Goal: Task Accomplishment & Management: Complete application form

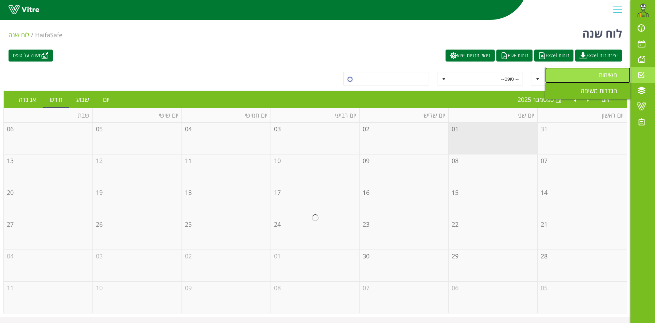
click at [612, 76] on span "משימות" at bounding box center [612, 75] width 27 height 8
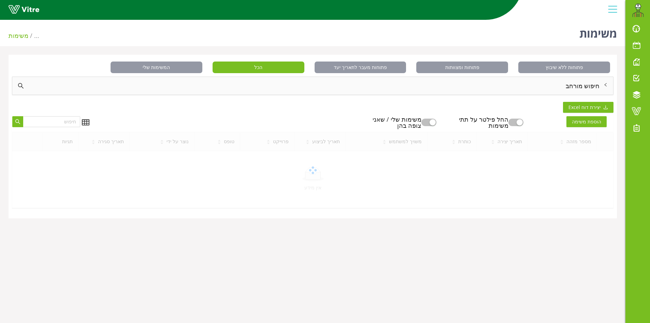
click at [542, 83] on div "חיפוש מורחב" at bounding box center [312, 86] width 601 height 18
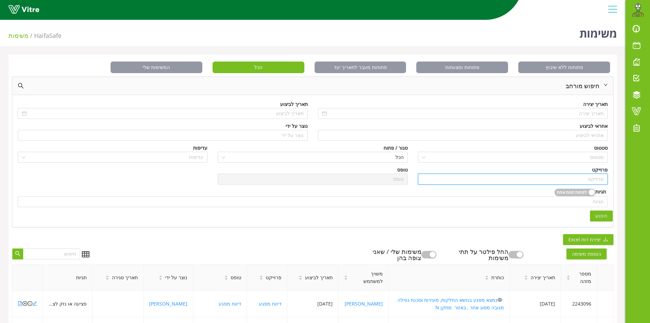
click at [577, 179] on input "search" at bounding box center [513, 179] width 182 height 10
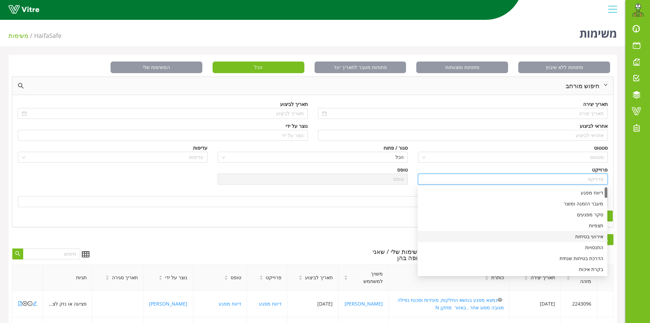
click at [582, 239] on div "אירועי בטיחות" at bounding box center [513, 236] width 182 height 8
type input "אירועי בטיחות"
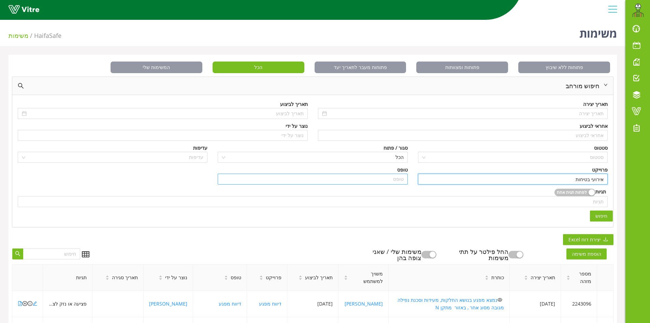
click at [398, 175] on input "search" at bounding box center [313, 179] width 182 height 10
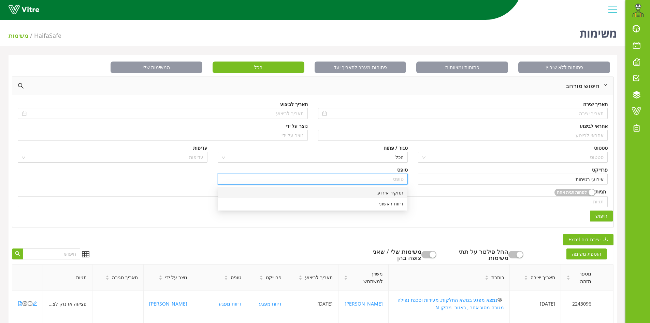
click at [385, 195] on div "תחקיר אירוע" at bounding box center [313, 193] width 182 height 8
type input "תחקיר אירוע"
click at [377, 158] on span "הכל" at bounding box center [313, 157] width 182 height 10
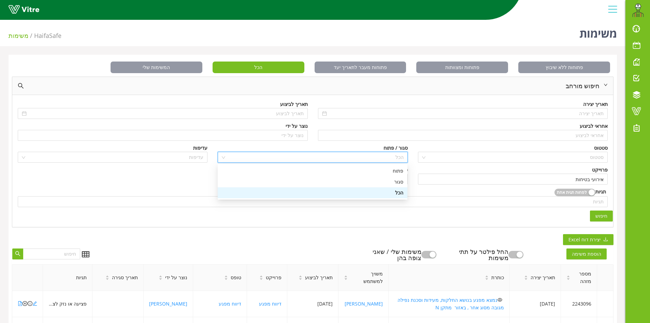
click at [399, 193] on div "הכל" at bounding box center [313, 193] width 182 height 8
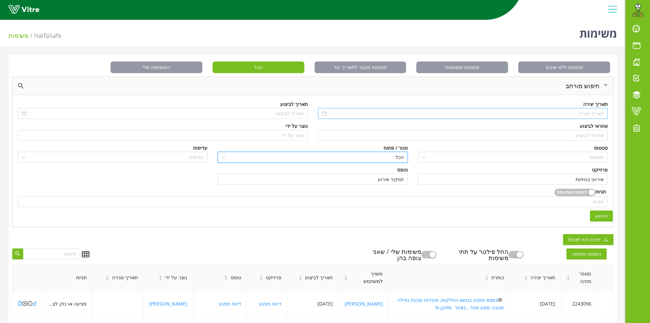
click at [322, 114] on div at bounding box center [463, 114] width 282 height 8
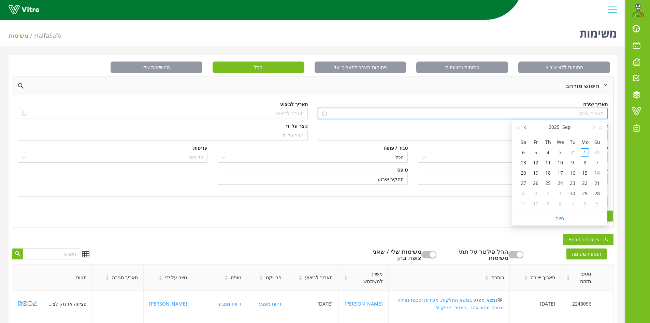
click at [525, 128] on span "button" at bounding box center [526, 127] width 3 height 3
click at [595, 127] on span "button" at bounding box center [592, 127] width 3 height 3
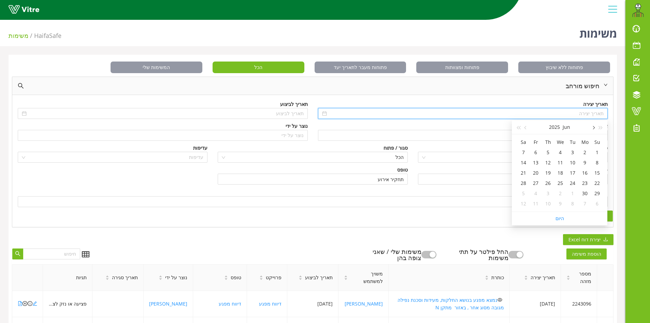
click at [595, 127] on span "button" at bounding box center [592, 127] width 3 height 3
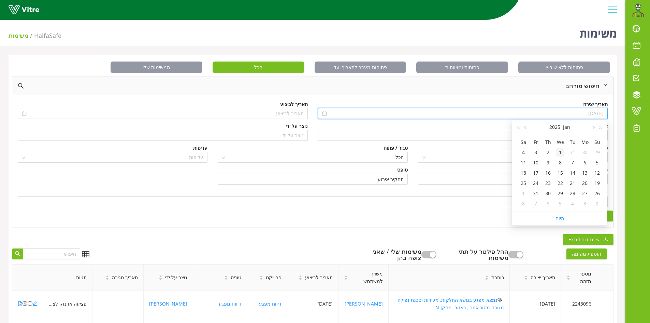
type input "[DATE]"
click at [559, 152] on div "1" at bounding box center [560, 152] width 8 height 8
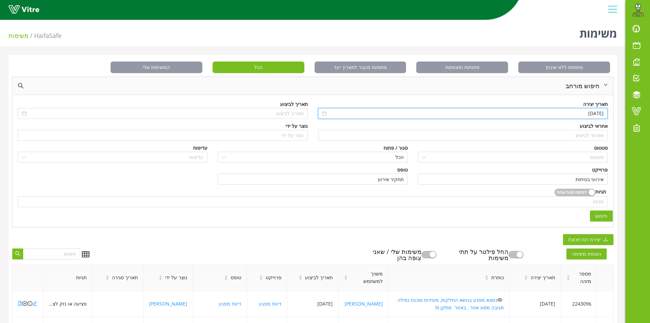
click at [601, 219] on span "חיפוש" at bounding box center [602, 216] width 12 height 8
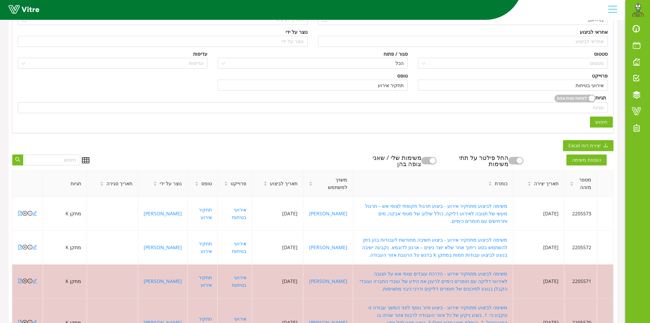
scroll to position [93, 0]
click at [593, 145] on span "יצירת דוח Excel" at bounding box center [585, 146] width 32 height 8
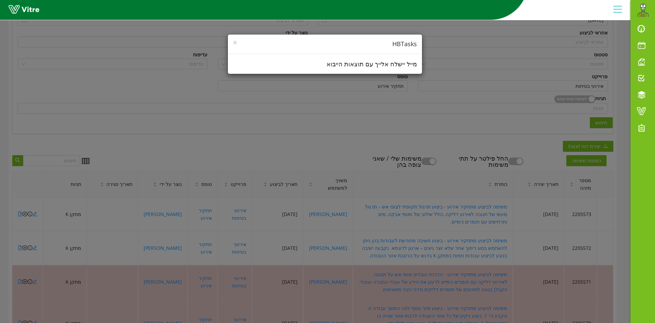
click at [419, 102] on div "× HBTasks מייל יישלח אלייך עם תוצאות הייבוא" at bounding box center [327, 161] width 655 height 323
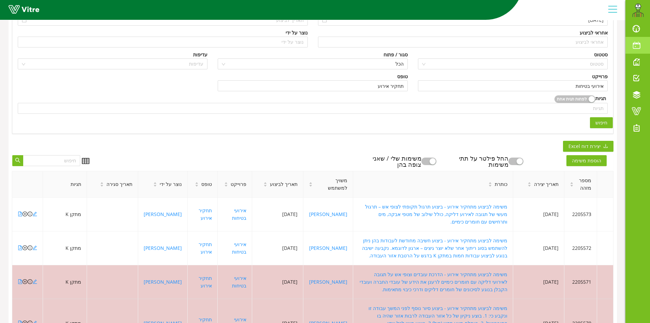
click at [638, 46] on span at bounding box center [636, 45] width 17 height 8
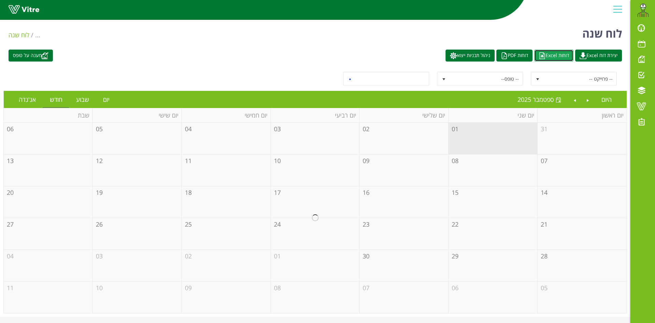
click at [553, 57] on link "דוחות Excel" at bounding box center [553, 55] width 39 height 12
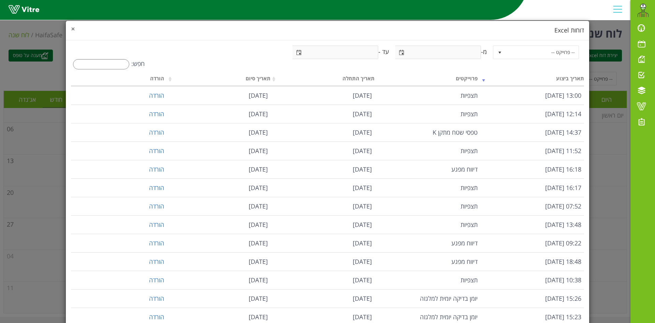
click at [75, 28] on span "×" at bounding box center [73, 29] width 4 height 10
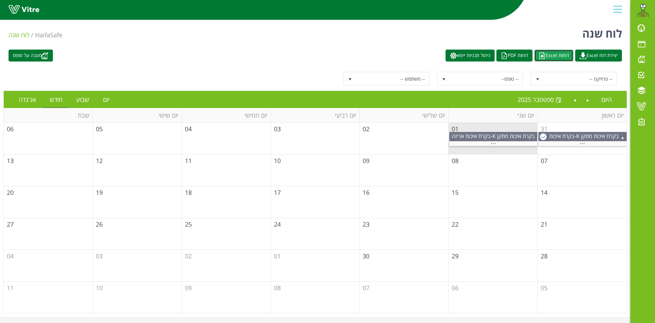
click at [543, 59] on link "דוחות Excel" at bounding box center [553, 55] width 39 height 12
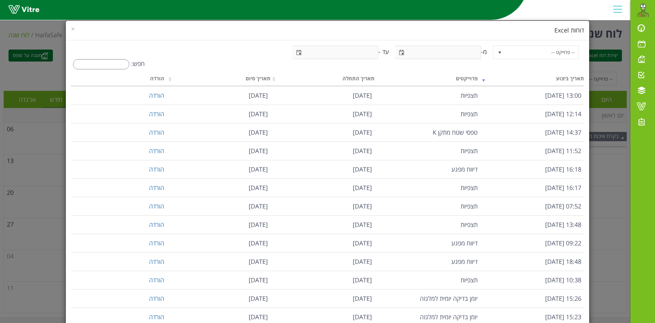
click at [115, 23] on div "× דוחות Excel" at bounding box center [328, 30] width 524 height 19
click at [75, 29] on div "× דוחות Excel" at bounding box center [328, 30] width 524 height 19
click at [80, 27] on h4 "דוחות Excel" at bounding box center [327, 30] width 513 height 9
click at [75, 30] on span "×" at bounding box center [73, 29] width 4 height 10
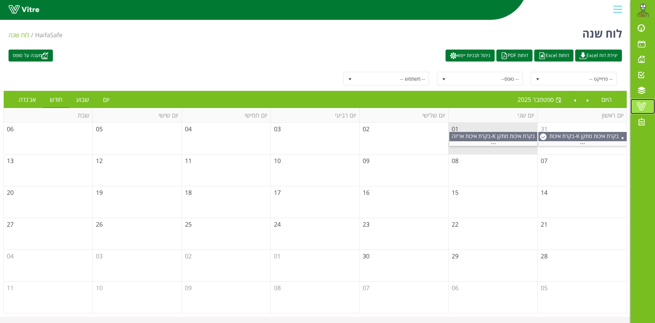
click at [644, 103] on span at bounding box center [641, 106] width 17 height 8
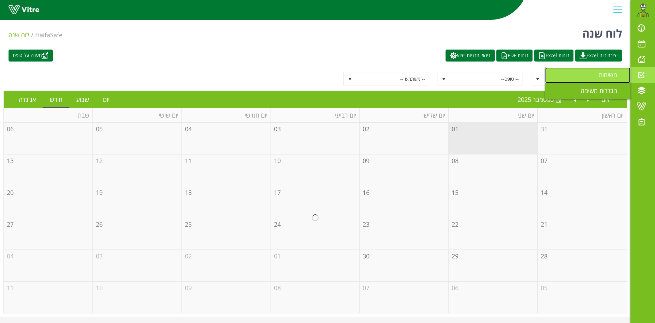
click at [567, 75] on link "משימות" at bounding box center [587, 75] width 85 height 16
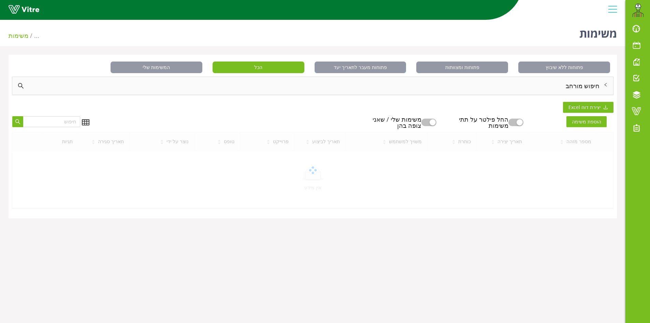
click at [559, 87] on div "חיפוש מורחב" at bounding box center [312, 86] width 601 height 18
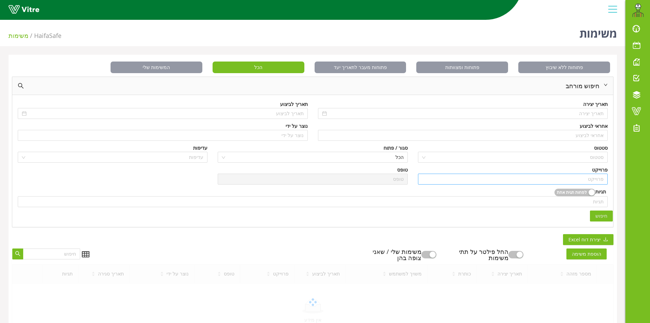
click at [589, 182] on input "search" at bounding box center [513, 179] width 182 height 10
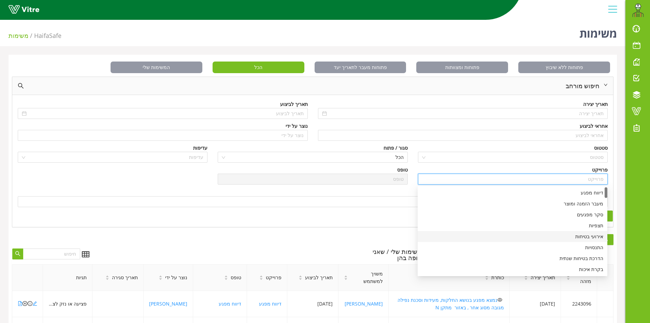
click at [591, 237] on div "אירועי בטיחות" at bounding box center [513, 236] width 182 height 8
type input "אירועי בטיחות"
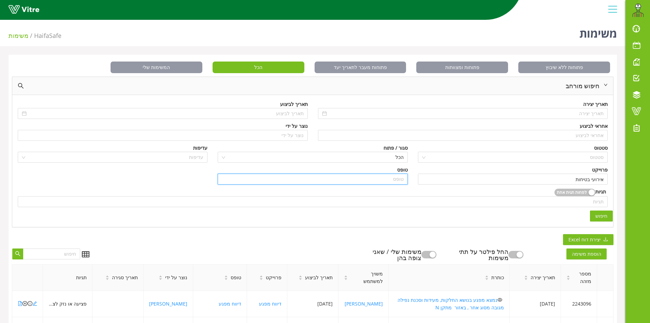
click at [396, 176] on input "search" at bounding box center [313, 179] width 182 height 10
click at [397, 191] on div "תחקיר אירוע" at bounding box center [313, 193] width 182 height 8
type input "תחקיר אירוע"
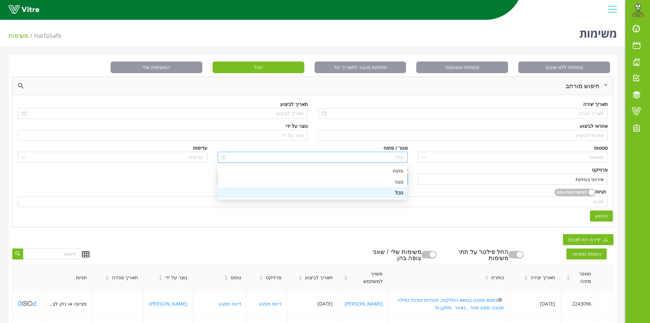
click at [386, 158] on span "הכל" at bounding box center [313, 157] width 182 height 10
click at [388, 169] on div "פתוח" at bounding box center [313, 171] width 182 height 8
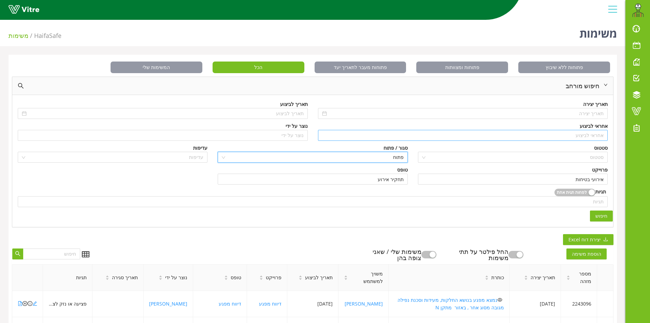
click at [561, 133] on input "search" at bounding box center [463, 135] width 282 height 10
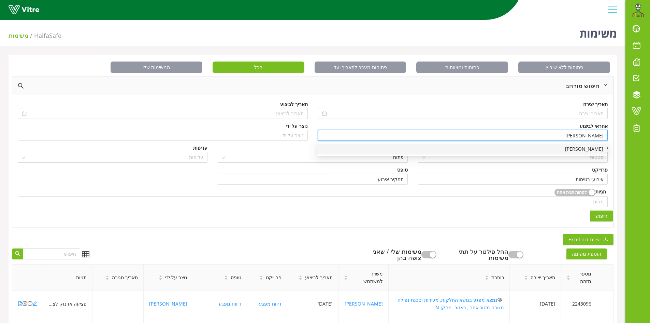
click at [586, 149] on div "[PERSON_NAME]" at bounding box center [463, 149] width 282 height 8
type input "[PERSON_NAME]"
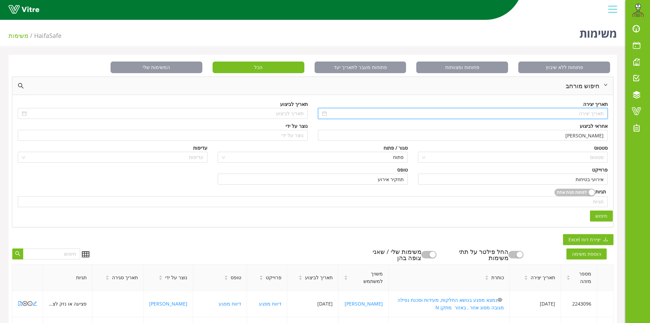
click at [583, 113] on input at bounding box center [466, 114] width 276 height 8
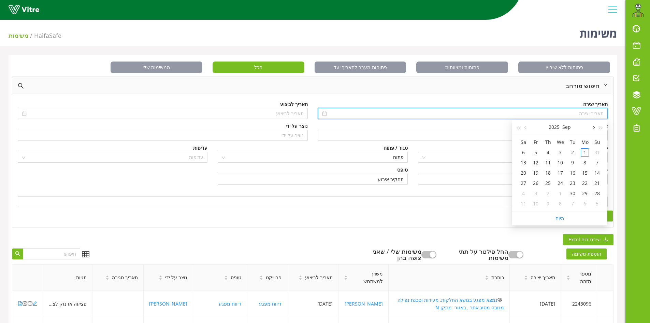
click at [595, 127] on span "button" at bounding box center [592, 127] width 3 height 3
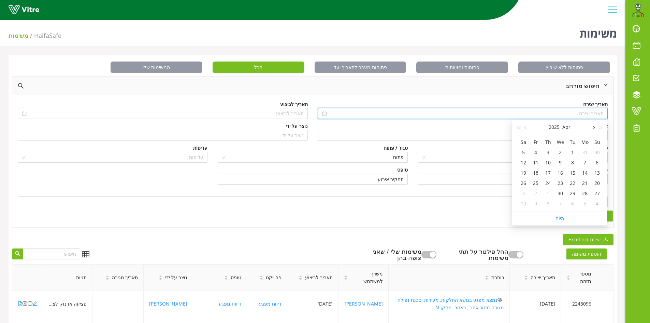
click at [595, 127] on span "button" at bounding box center [592, 127] width 3 height 3
click at [527, 128] on span "button" at bounding box center [526, 127] width 3 height 3
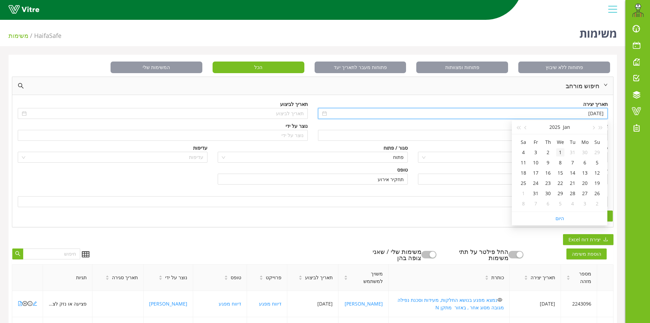
type input "[DATE]"
click at [562, 151] on div "1" at bounding box center [560, 152] width 8 height 8
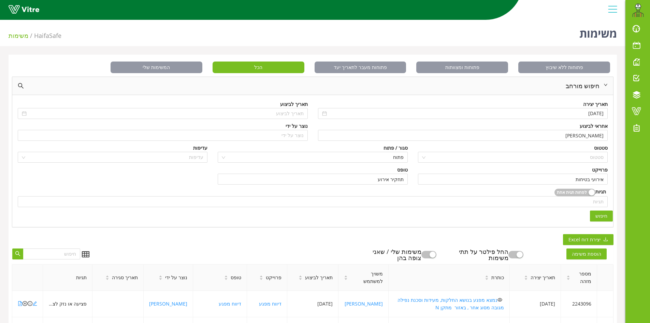
click at [596, 216] on button "חיפוש" at bounding box center [601, 215] width 23 height 11
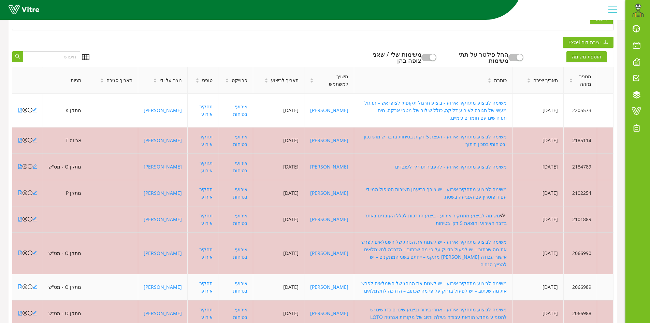
scroll to position [205, 0]
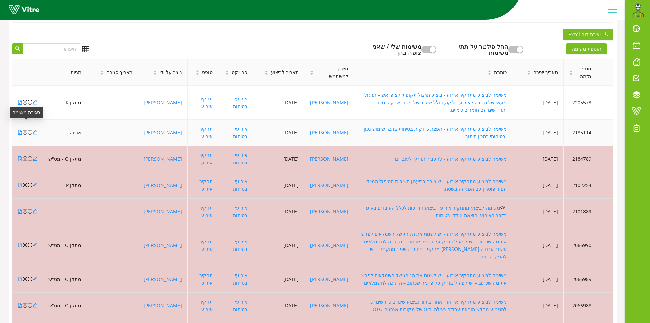
click at [24, 130] on icon "close-circle" at bounding box center [25, 132] width 5 height 5
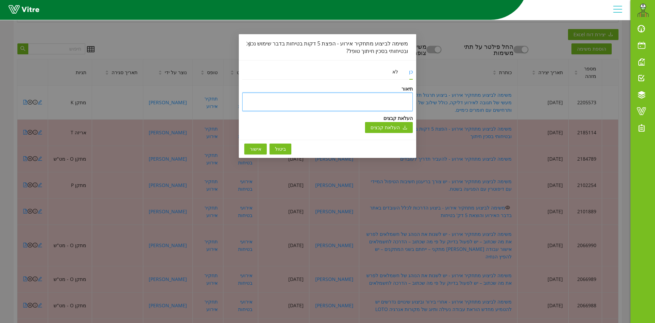
click at [377, 102] on textarea at bounding box center [327, 101] width 171 height 18
type textarea "ב"
type textarea "בו"
type textarea "בוצ"
type textarea "בוצע"
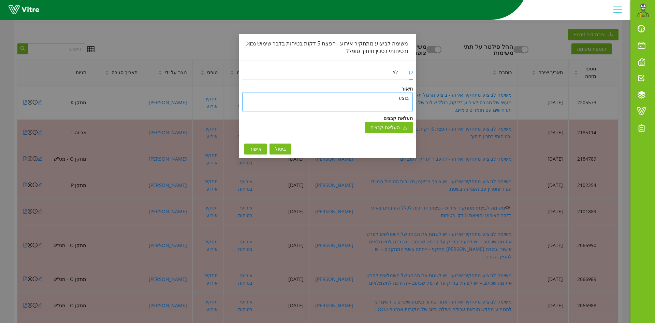
type textarea "בוצע"
type textarea "בוצע -"
click at [257, 149] on span "אישור" at bounding box center [256, 149] width 12 height 8
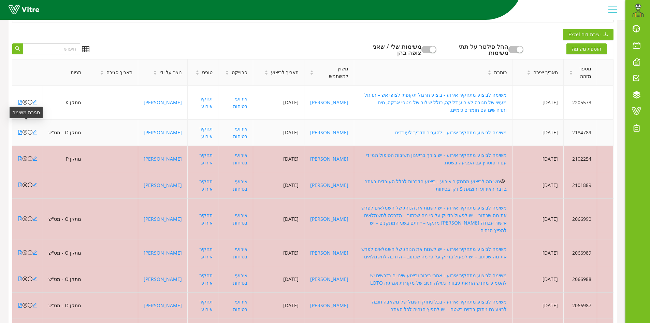
click at [25, 130] on icon "close-circle" at bounding box center [25, 132] width 5 height 5
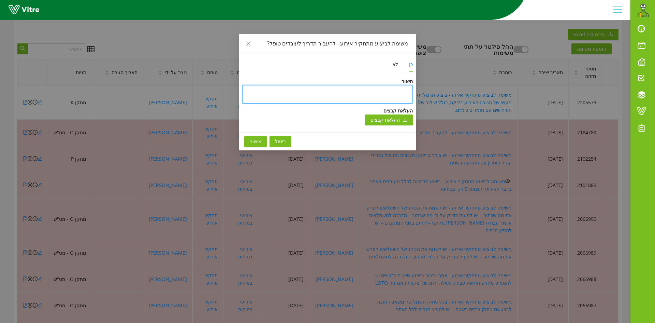
click at [397, 99] on textarea at bounding box center [327, 94] width 171 height 18
type textarea "ב"
type textarea "בו"
type textarea "בוצ"
type textarea "בוצע"
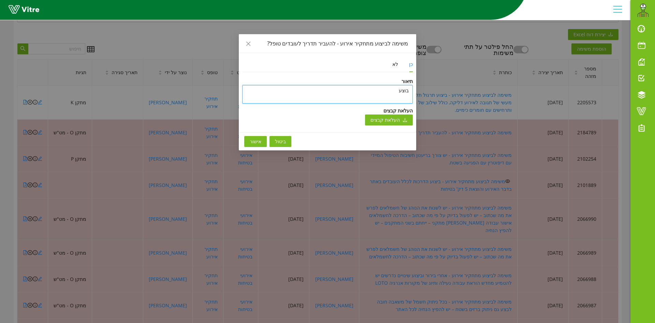
type textarea "בוצע"
click at [259, 141] on span "אישור" at bounding box center [256, 142] width 12 height 8
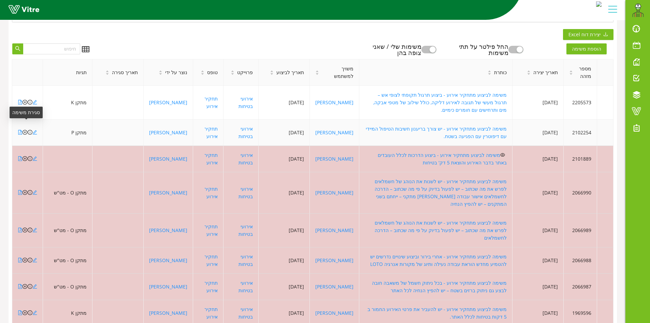
click at [25, 130] on icon "close-circle" at bounding box center [25, 132] width 5 height 5
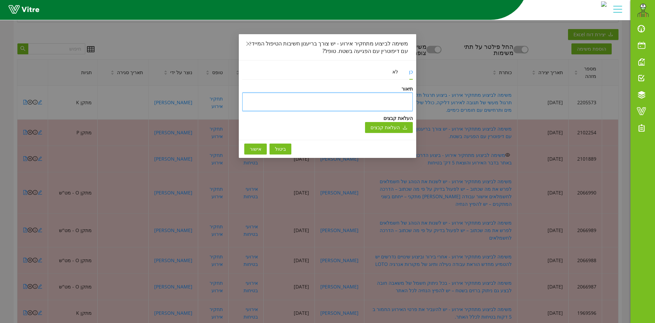
click at [374, 99] on textarea at bounding box center [327, 101] width 171 height 18
type textarea "ב"
type textarea "בו"
type textarea "בוצ"
type textarea "בוצע"
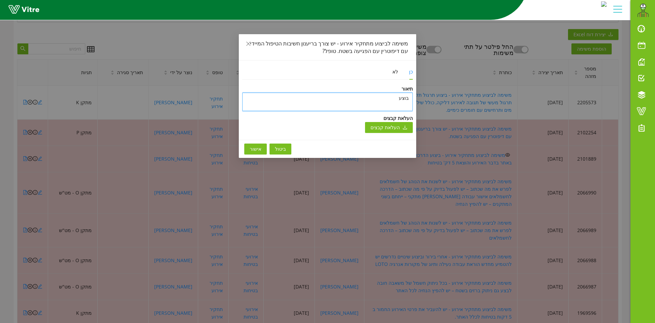
type textarea "בוצע"
type textarea "בוצע -"
type textarea "בוצע - י"
type textarea "בוצע - יצ"
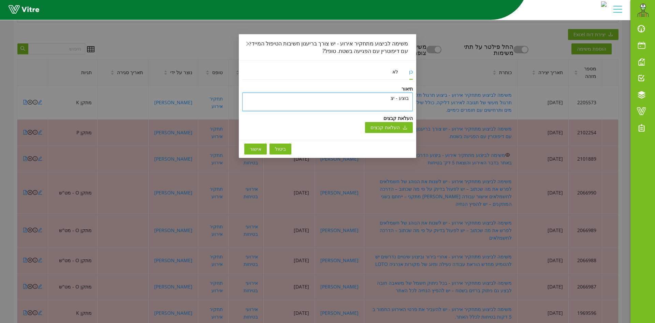
type textarea "בוצע - י"
type textarea "בוצע -"
type textarea "בוצע - ה"
type textarea "בוצע - הו"
type textarea "בוצע - הופ"
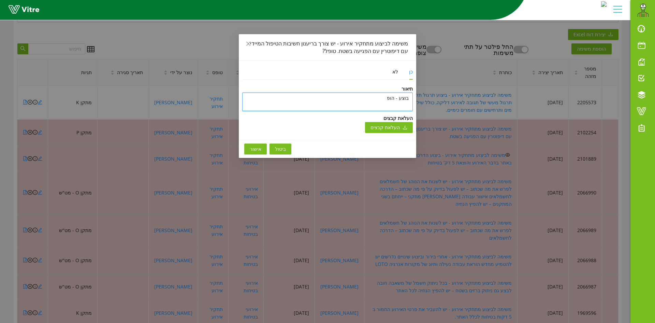
type textarea "בוצע - הופת"
type textarea "בוצע - הופתו"
type textarea "בוצע - הופתו 5"
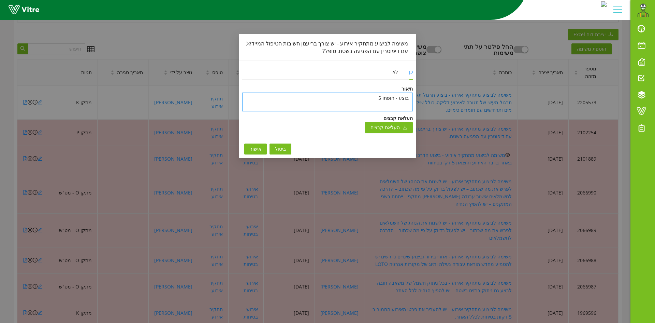
type textarea "בוצע - הופתו 5 ד"
type textarea "בוצע - הופתו 5 דק"
type textarea "בוצע - הופתו 5 דקו"
type textarea "בוצע - הופתו 5 דקות"
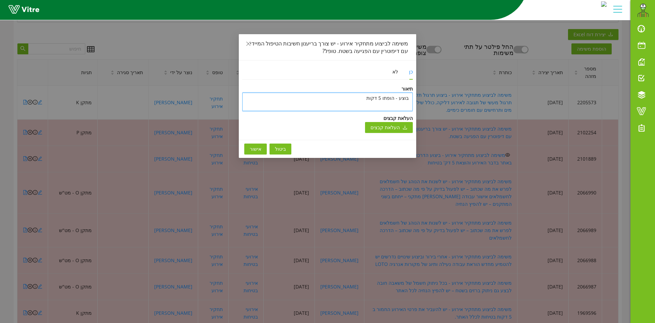
type textarea "בוצע - הופתו 5 דקות ב"
type textarea "בוצע - הופתו 5 דקות בט"
type textarea "בוצע - הופתו 5 דקות [PERSON_NAME]"
type textarea "בוצע - הופתו 5 דקות בטיח"
type textarea "בוצע - הופתו 5 דקות בטיחו"
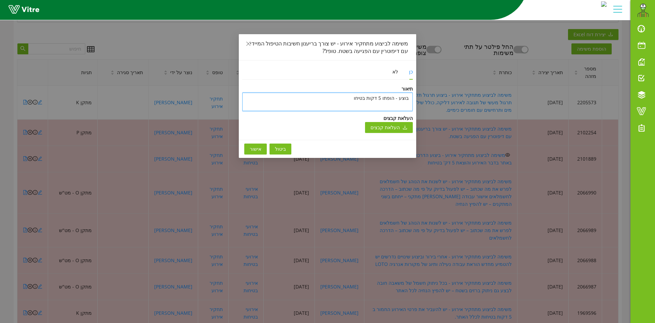
type textarea "בוצע - הופתו 5 דקות בטיחות"
click at [249, 151] on button "אישור" at bounding box center [255, 148] width 23 height 11
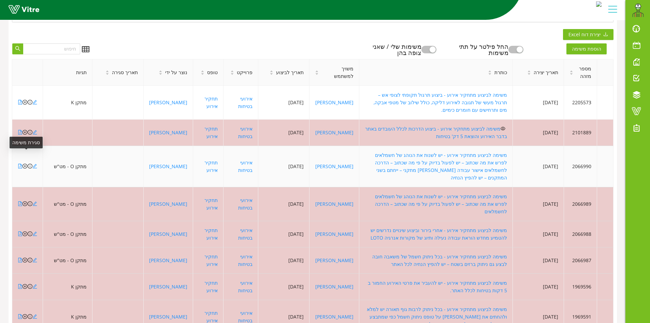
click at [24, 163] on icon "close-circle" at bounding box center [25, 165] width 5 height 5
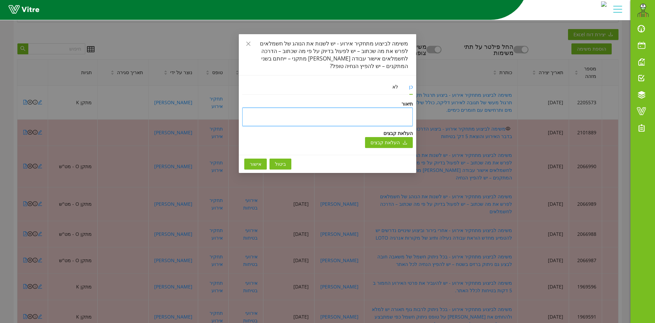
click at [390, 108] on textarea at bounding box center [327, 117] width 171 height 18
type textarea "ב"
type textarea "בו"
type textarea "בוצ"
type textarea "בוצע"
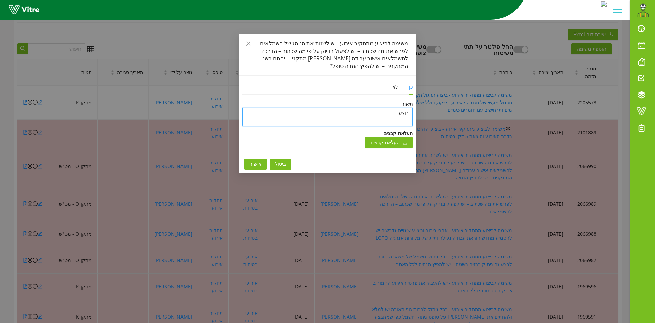
type textarea "בוצע"
click at [254, 160] on span "אישור" at bounding box center [256, 164] width 12 height 8
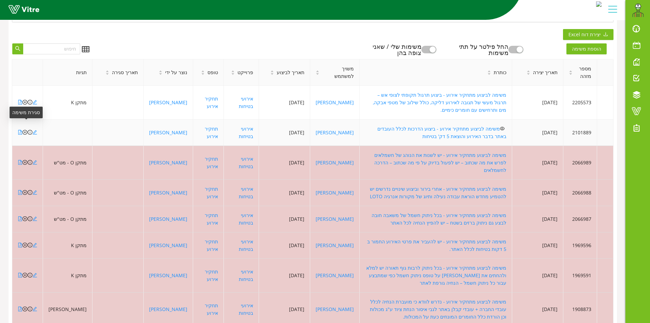
click at [25, 130] on icon "close-circle" at bounding box center [25, 132] width 5 height 5
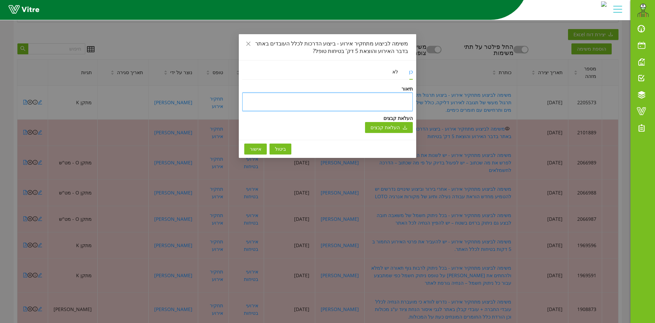
click at [356, 105] on textarea at bounding box center [327, 101] width 171 height 18
type textarea "ב"
type textarea "בו"
type textarea "בוצ"
type textarea "בוצע"
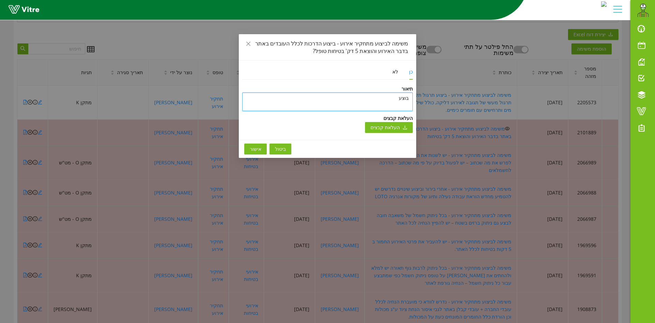
type textarea "בוצע"
click at [255, 151] on span "אישור" at bounding box center [256, 149] width 12 height 8
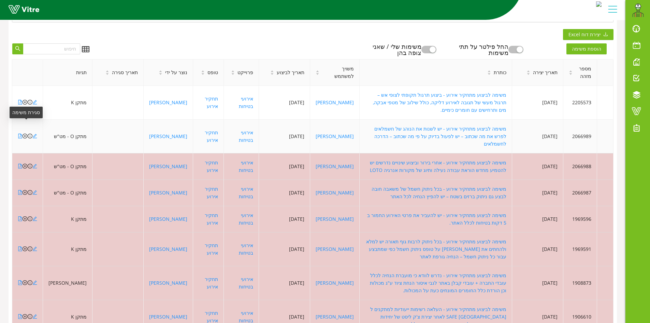
click at [24, 133] on icon "close-circle" at bounding box center [25, 135] width 5 height 5
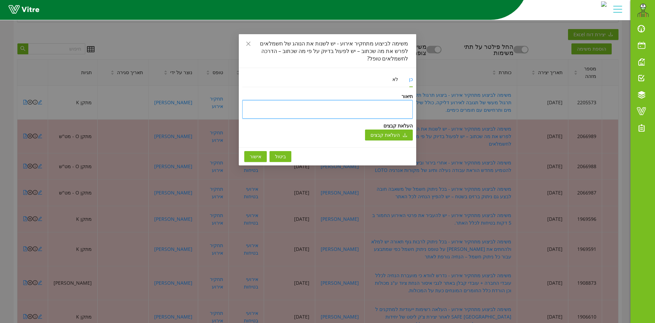
click at [334, 100] on textarea at bounding box center [327, 109] width 171 height 18
type textarea "ב"
type textarea "בו"
type textarea "בוצ"
type textarea "בוצע"
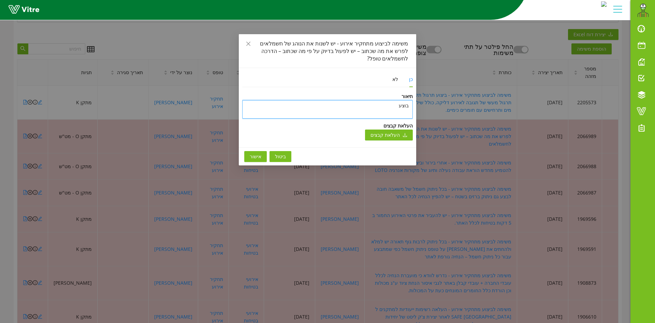
type textarea "בוצע"
click at [259, 153] on span "אישור" at bounding box center [256, 157] width 12 height 8
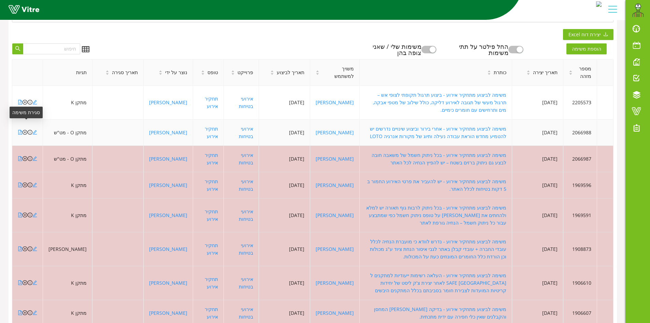
click at [24, 130] on icon "close-circle" at bounding box center [25, 132] width 5 height 5
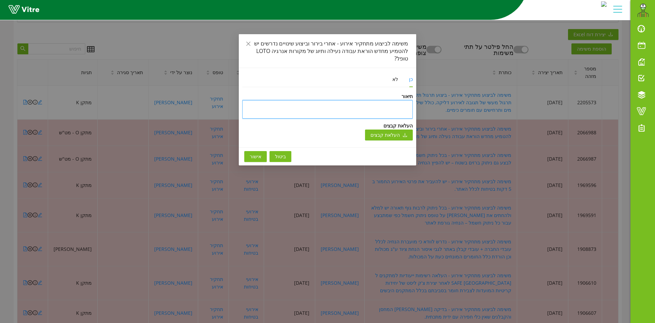
click at [365, 101] on textarea at bounding box center [327, 109] width 171 height 18
type textarea "ב"
type textarea "בו"
type textarea "בוצ"
type textarea "בוצע"
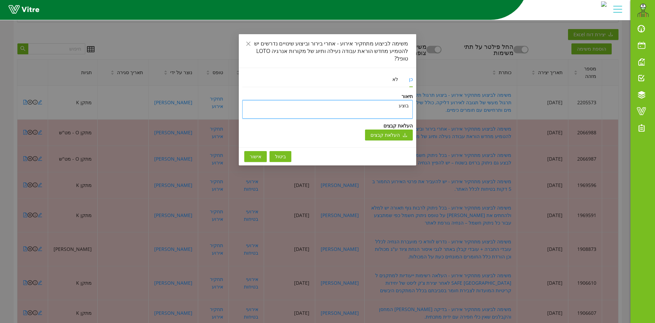
type textarea "בוצע"
click at [257, 153] on span "אישור" at bounding box center [256, 157] width 12 height 8
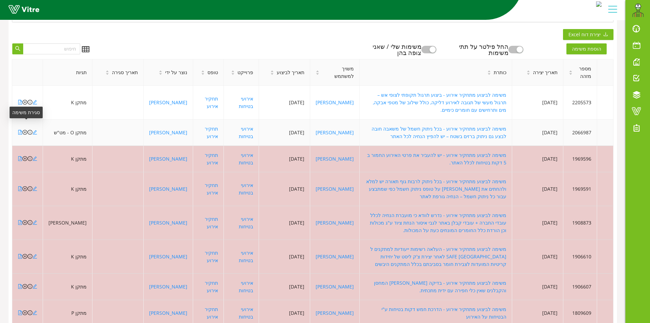
click at [25, 130] on icon "close-circle" at bounding box center [25, 132] width 5 height 5
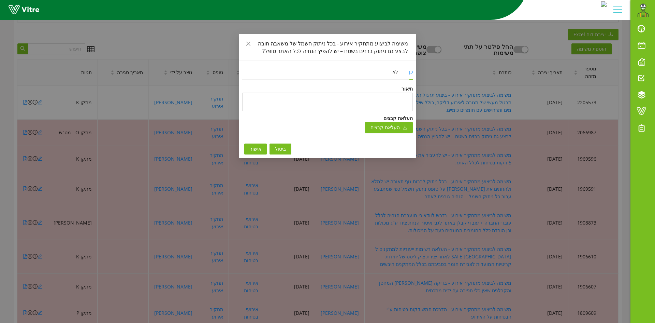
click at [386, 91] on div "תיאור" at bounding box center [327, 89] width 171 height 8
click at [384, 104] on textarea at bounding box center [327, 101] width 171 height 18
type textarea "ב"
type textarea "בו"
type textarea "בוצ"
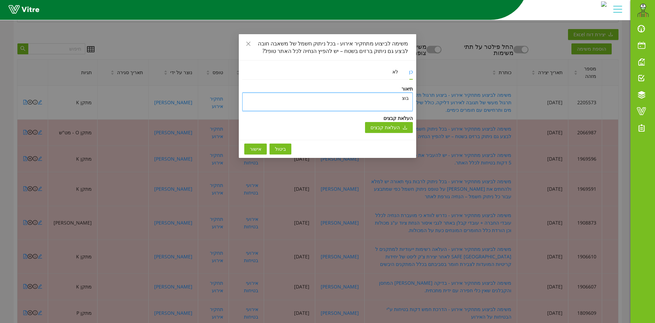
type textarea "בוצע"
click at [249, 149] on button "אישור" at bounding box center [255, 148] width 23 height 11
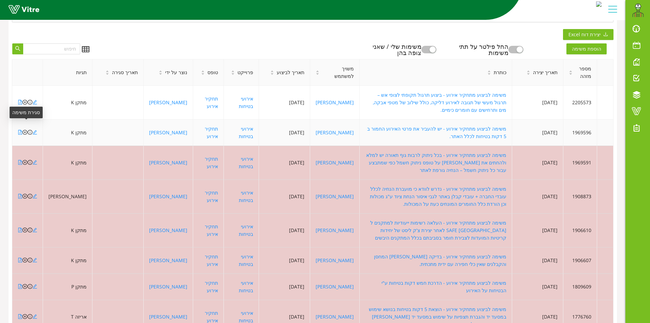
click at [24, 130] on icon "close-circle" at bounding box center [25, 132] width 5 height 5
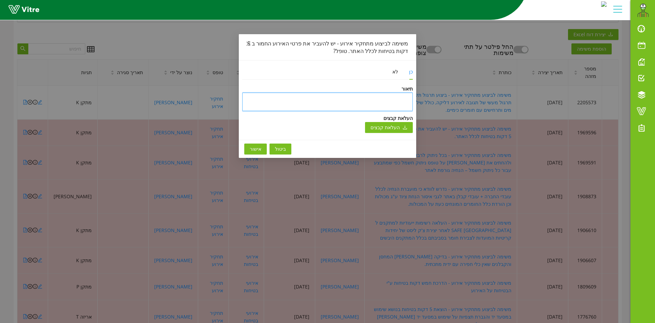
click at [386, 98] on textarea at bounding box center [327, 101] width 171 height 18
type textarea "ב"
type textarea "בו"
type textarea "בוצ"
type textarea "בוצע"
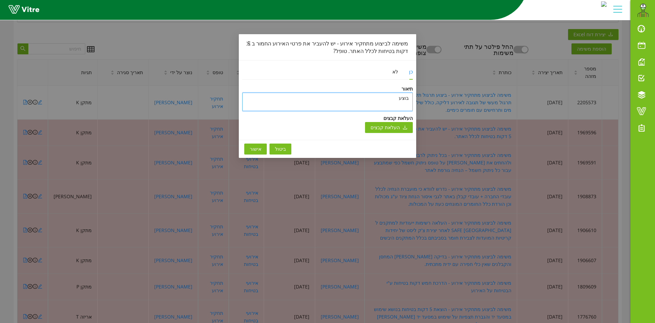
type textarea "בוצע"
click at [256, 149] on span "אישור" at bounding box center [256, 149] width 12 height 8
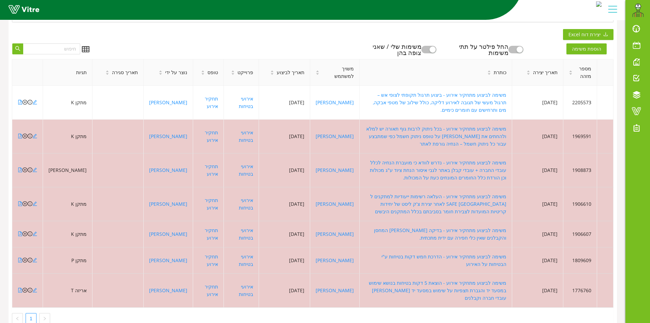
scroll to position [189, 0]
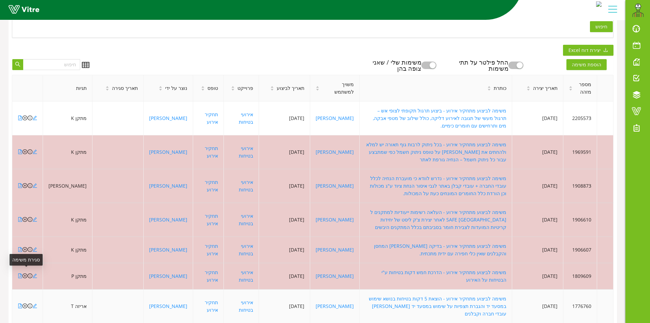
click at [24, 303] on icon "close-circle" at bounding box center [25, 305] width 5 height 5
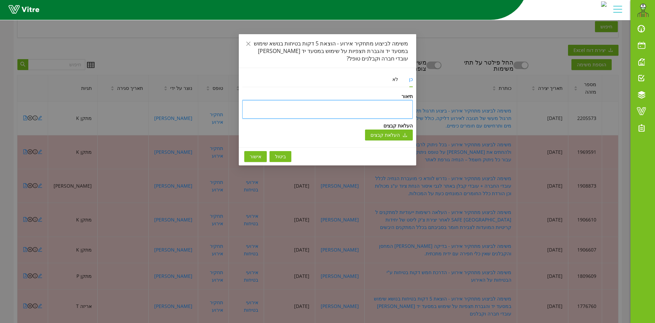
click at [368, 100] on textarea at bounding box center [327, 109] width 171 height 18
type textarea "ב"
type textarea "בו"
type textarea "בוצ"
type textarea "בוצע"
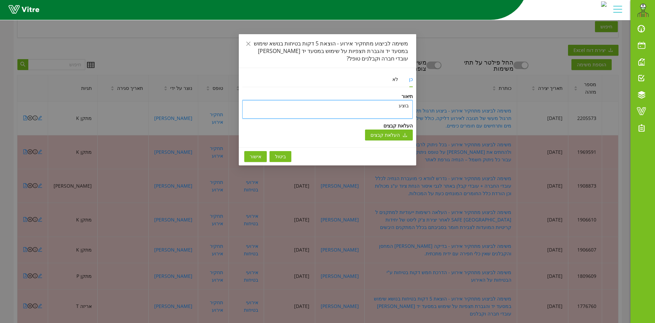
type textarea "בוצע"
click at [254, 153] on span "אישור" at bounding box center [256, 157] width 12 height 8
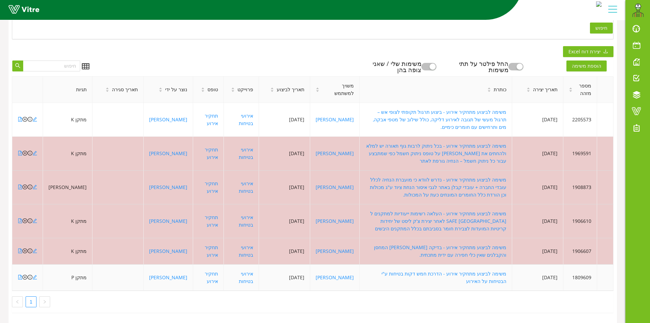
scroll to position [163, 0]
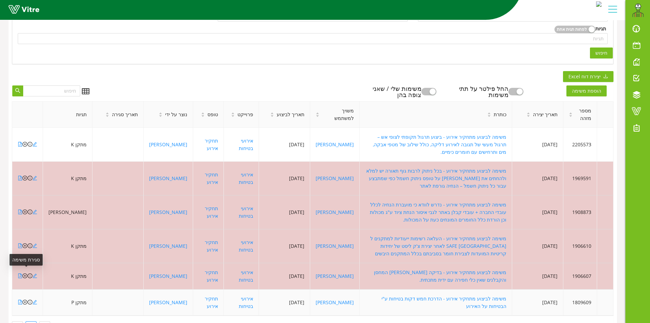
click at [25, 299] on icon "close-circle" at bounding box center [25, 301] width 5 height 5
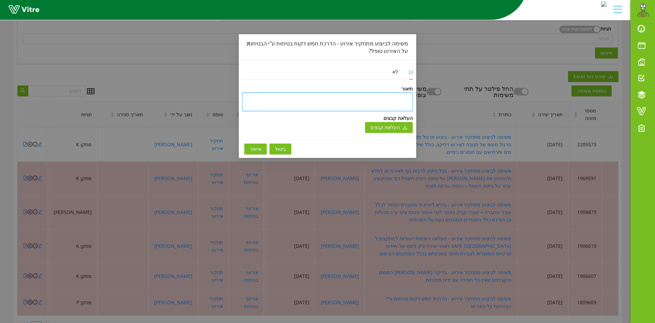
click at [353, 100] on textarea at bounding box center [327, 101] width 171 height 18
type textarea "ב"
type textarea "בו"
type textarea "בוצ"
type textarea "בוצע"
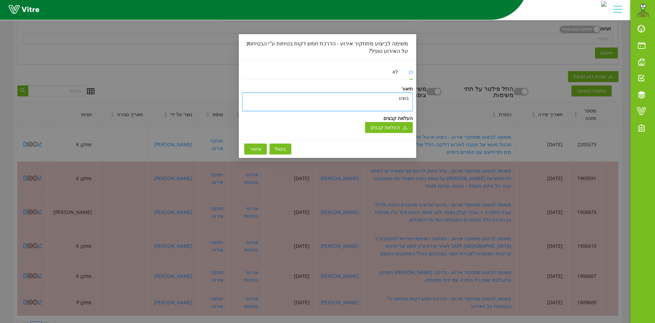
type textarea "בוצע"
click at [255, 147] on span "אישור" at bounding box center [256, 149] width 12 height 8
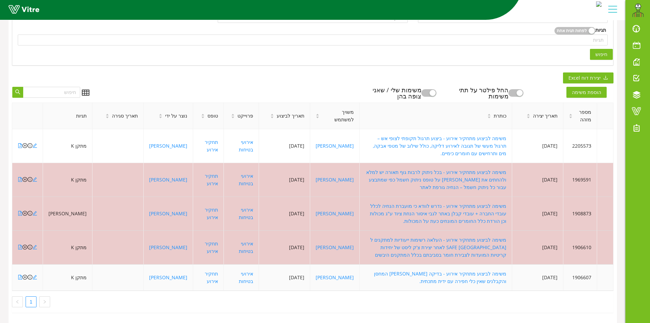
scroll to position [137, 0]
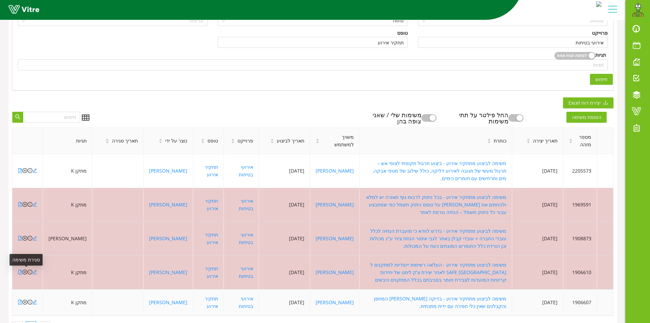
click at [25, 299] on icon "close-circle" at bounding box center [25, 301] width 5 height 5
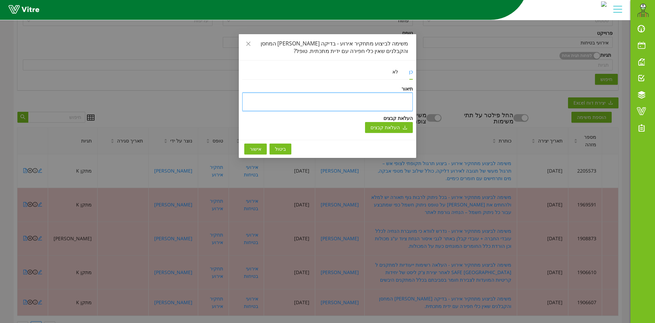
click at [349, 98] on textarea at bounding box center [327, 101] width 171 height 18
type textarea "ל"
type textarea "לא"
click at [252, 150] on span "אישור" at bounding box center [256, 149] width 12 height 8
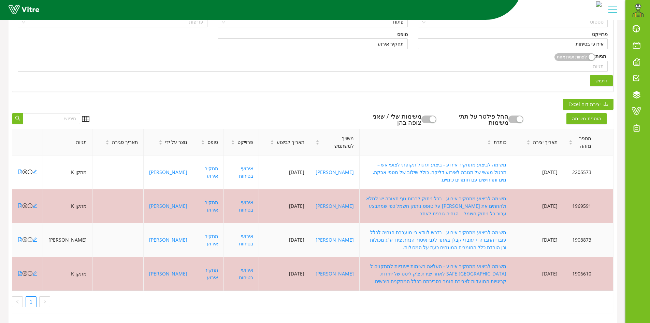
scroll to position [110, 0]
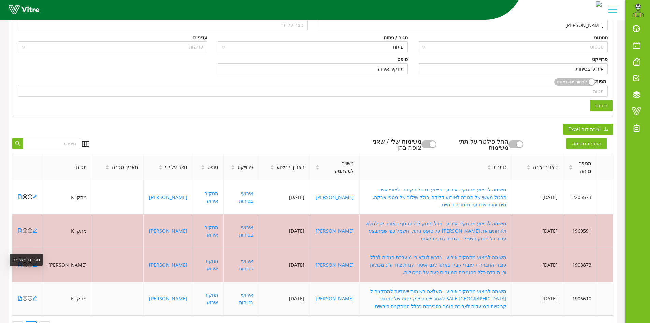
click at [25, 296] on icon "close-circle" at bounding box center [25, 298] width 5 height 5
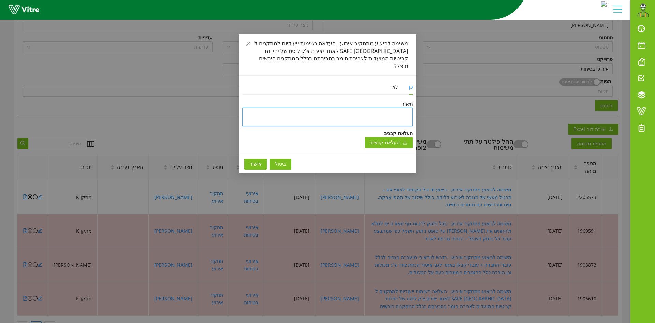
click at [370, 108] on textarea at bounding box center [327, 117] width 171 height 18
click at [253, 160] on span "אישור" at bounding box center [256, 164] width 12 height 8
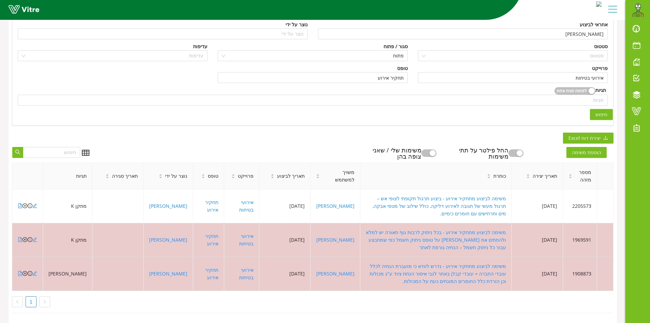
scroll to position [84, 0]
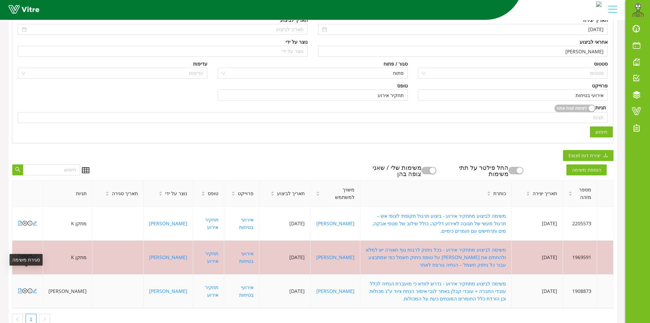
click at [25, 288] on icon "close-circle" at bounding box center [25, 290] width 5 height 5
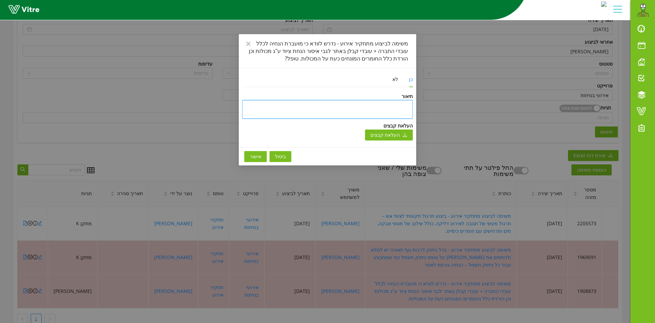
click at [381, 104] on textarea at bounding box center [327, 109] width 171 height 18
click at [254, 155] on span "אישור" at bounding box center [256, 157] width 12 height 8
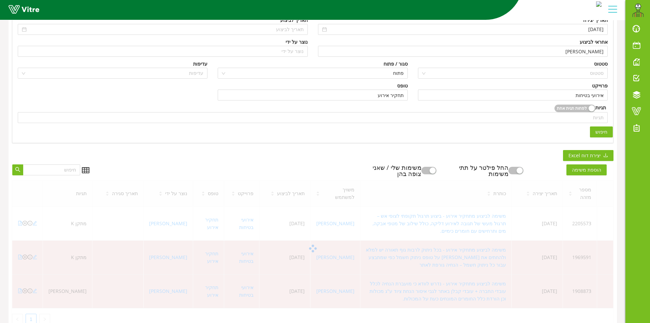
scroll to position [58, 0]
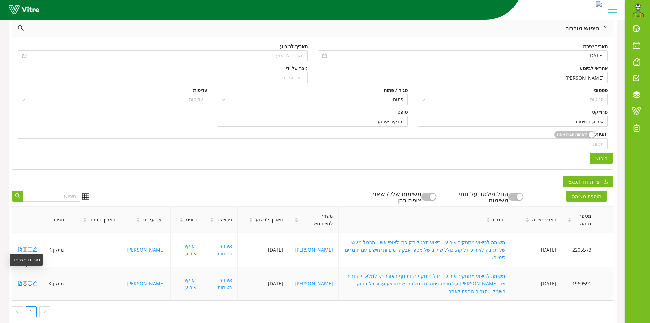
click at [25, 281] on icon "close-circle" at bounding box center [25, 283] width 5 height 5
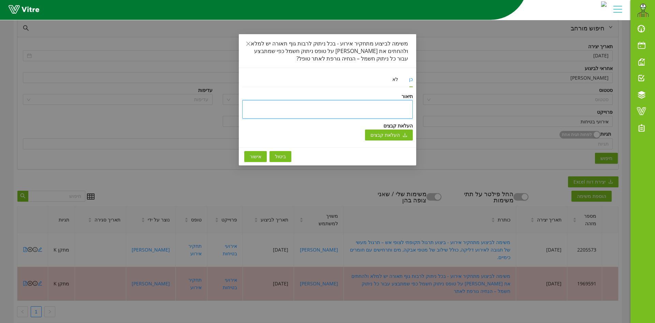
click at [365, 105] on textarea at bounding box center [327, 109] width 171 height 18
click at [254, 159] on span "אישור" at bounding box center [256, 157] width 12 height 8
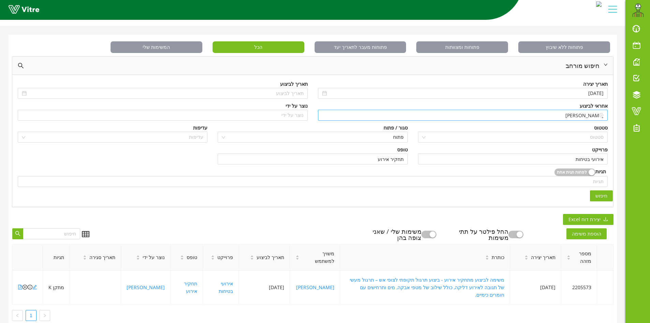
scroll to position [31, 0]
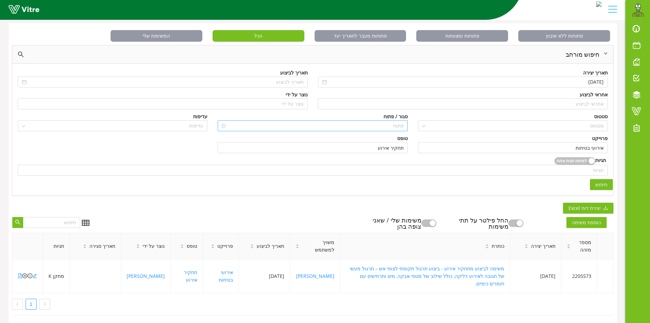
click at [390, 125] on span "פתוח" at bounding box center [313, 125] width 182 height 10
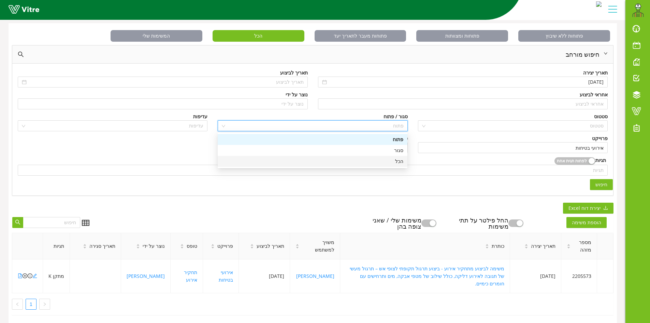
click at [389, 159] on div "הכל" at bounding box center [313, 161] width 182 height 8
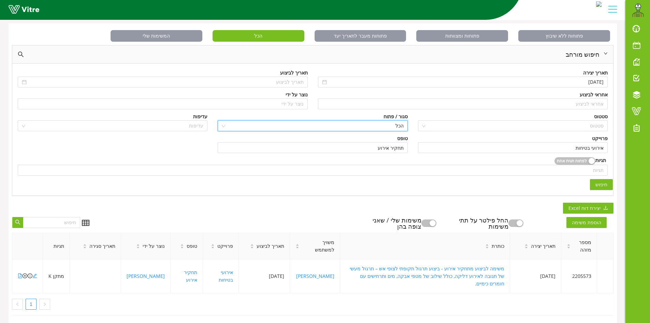
click at [602, 184] on span "חיפוש" at bounding box center [602, 185] width 12 height 8
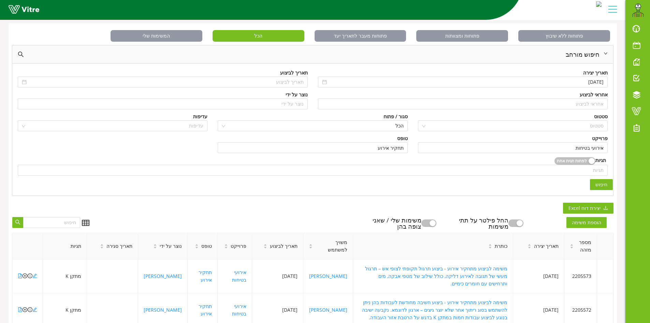
click at [578, 208] on span "יצירת דוח Excel" at bounding box center [585, 208] width 32 height 8
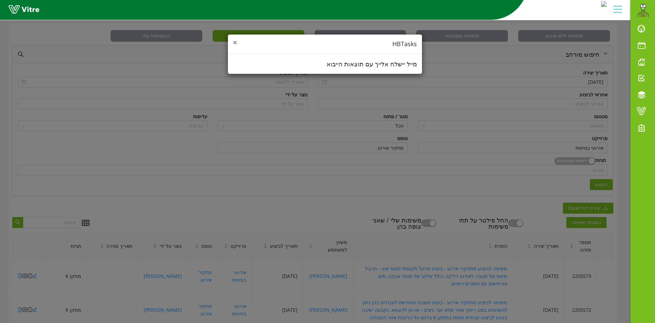
click at [233, 43] on span "×" at bounding box center [235, 43] width 4 height 10
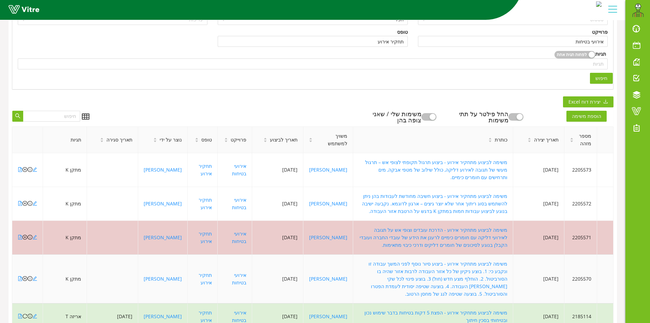
scroll to position [100, 0]
